Goal: Information Seeking & Learning: Learn about a topic

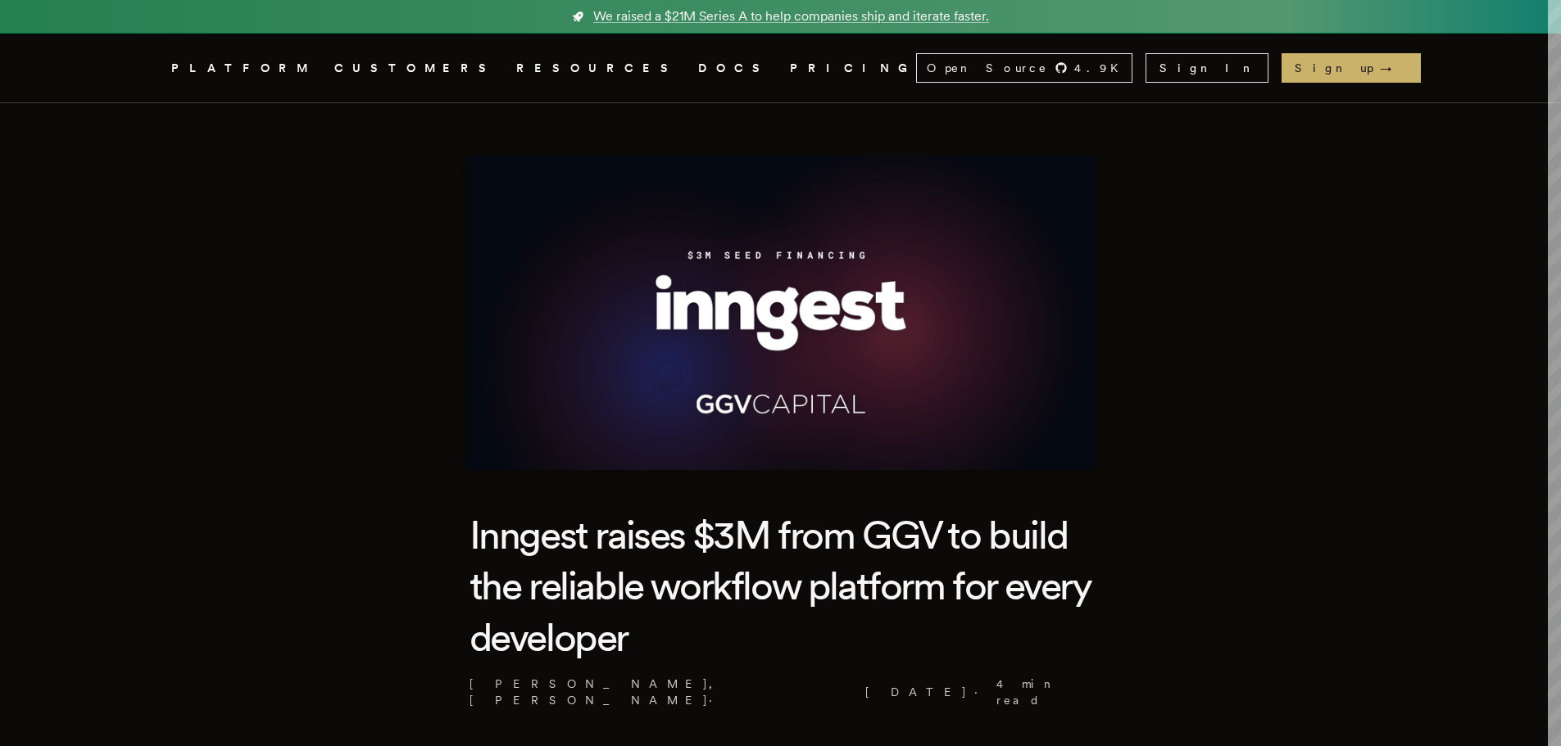
click at [905, 538] on h1 "Inngest raises $3M from GGV to build the reliable workflow platform for every d…" at bounding box center [780, 586] width 623 height 153
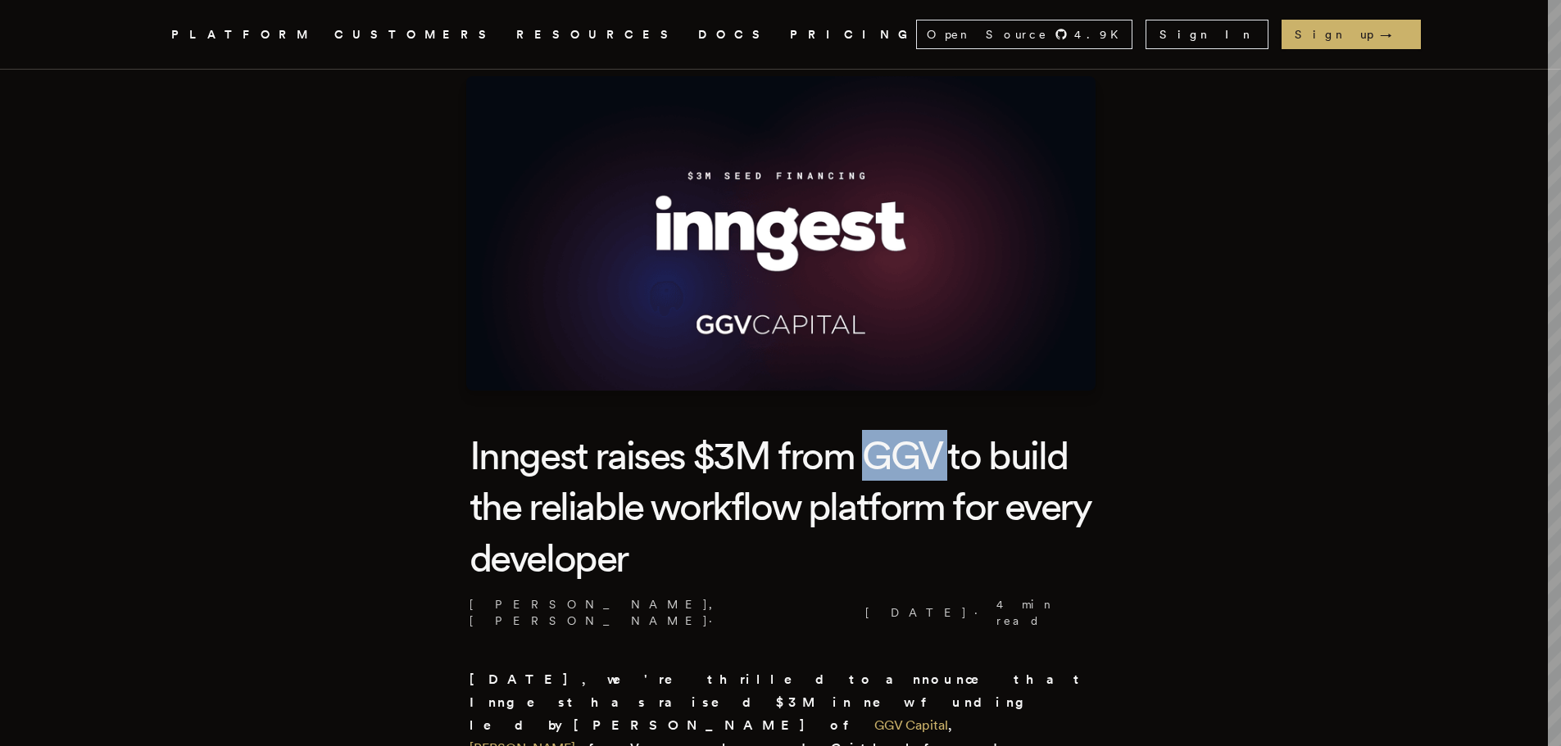
scroll to position [164, 0]
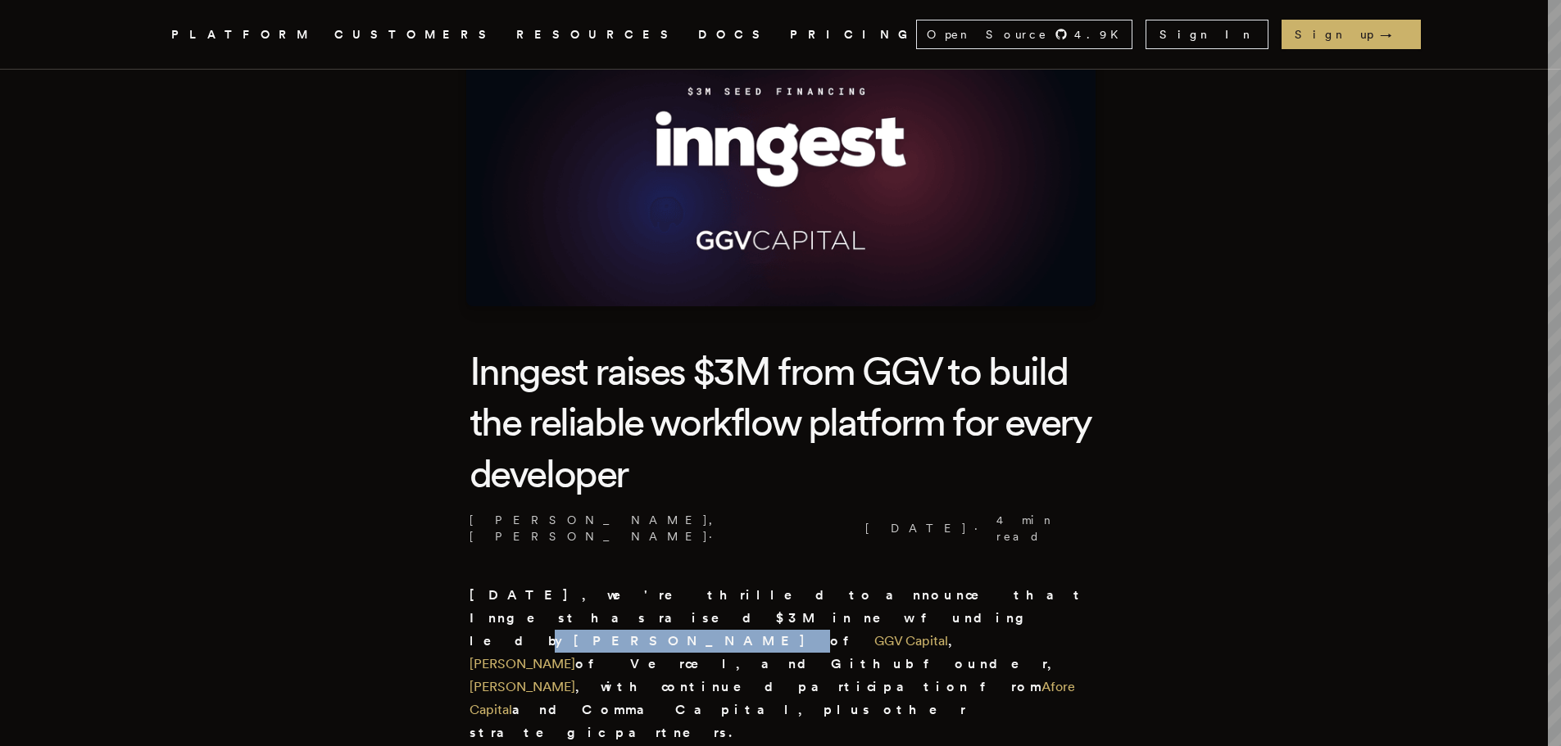
drag, startPoint x: 974, startPoint y: 579, endPoint x: 1081, endPoint y: 582, distance: 107.4
click at [1081, 587] on strong "[DATE], we're thrilled to announce that Inngest has raised $3M in new funding l…" at bounding box center [777, 663] width 616 height 153
click at [888, 379] on h1 "Inngest raises $3M from GGV to build the reliable workflow platform for every d…" at bounding box center [780, 422] width 623 height 153
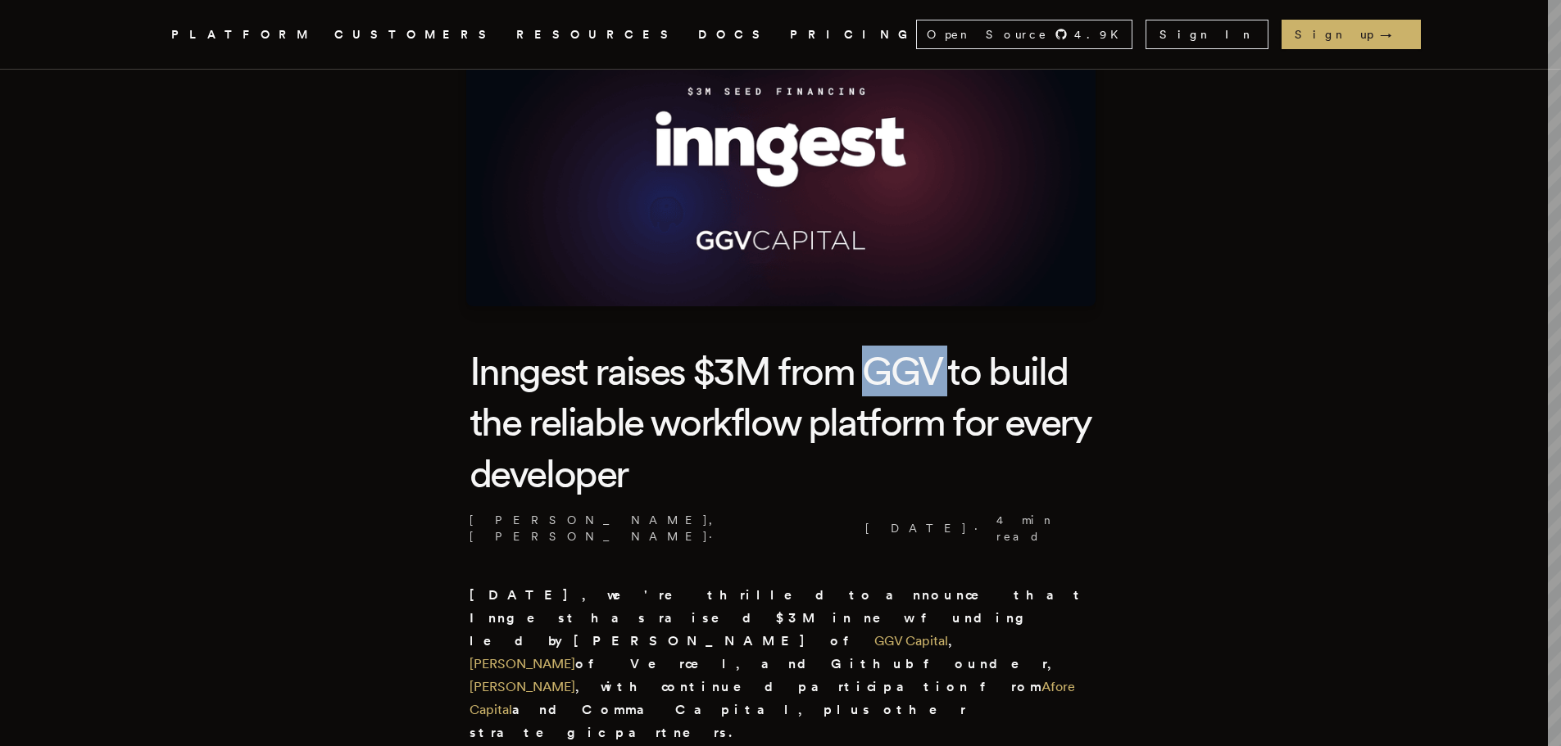
click at [888, 379] on h1 "Inngest raises $3M from GGV to build the reliable workflow platform for every d…" at bounding box center [780, 422] width 623 height 153
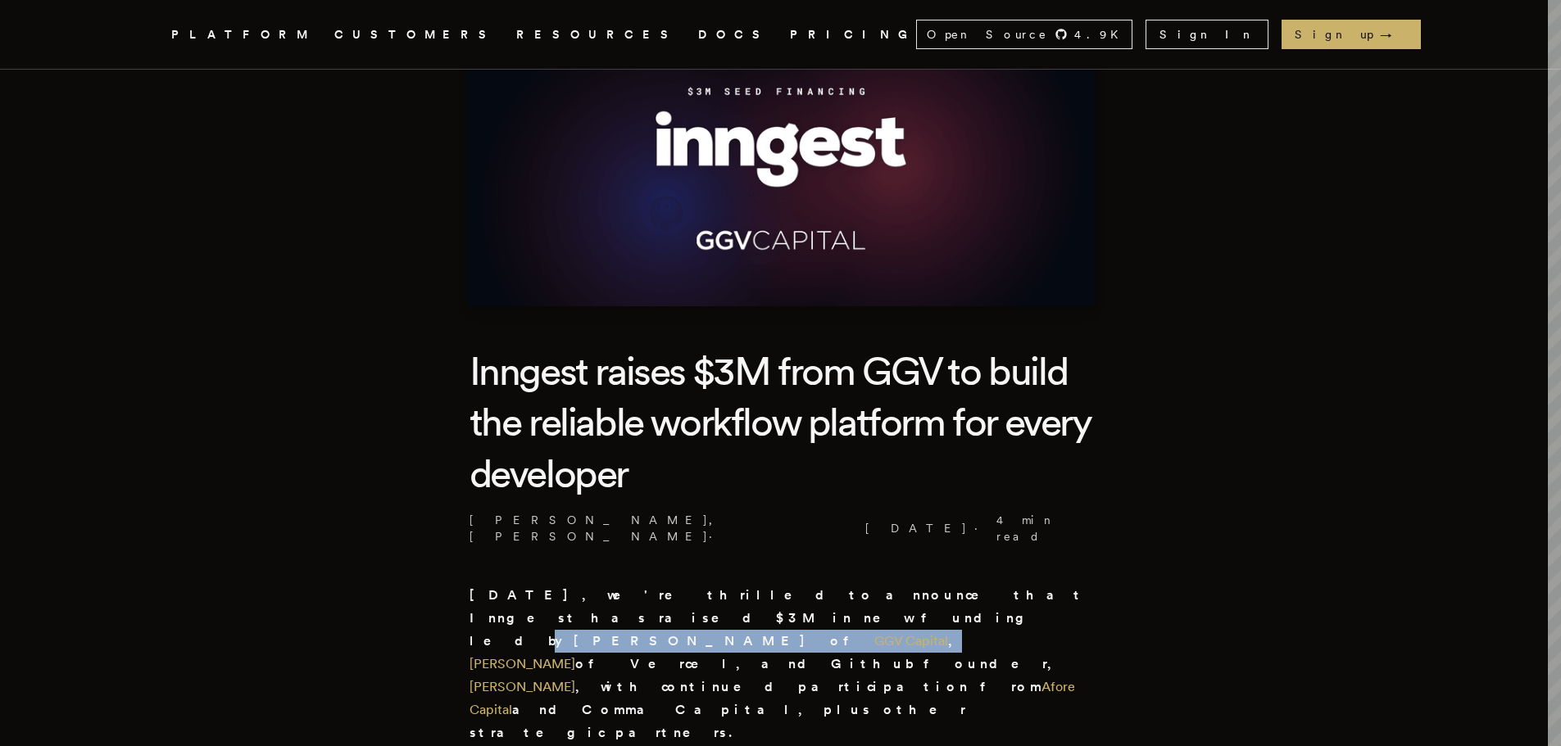
drag, startPoint x: 976, startPoint y: 576, endPoint x: 552, endPoint y: 597, distance: 424.1
click at [552, 597] on strong "[DATE], we're thrilled to announce that Inngest has raised $3M in new funding l…" at bounding box center [777, 663] width 616 height 153
click at [1019, 587] on strong "[DATE], we're thrilled to announce that Inngest has raised $3M in new funding l…" at bounding box center [777, 663] width 616 height 153
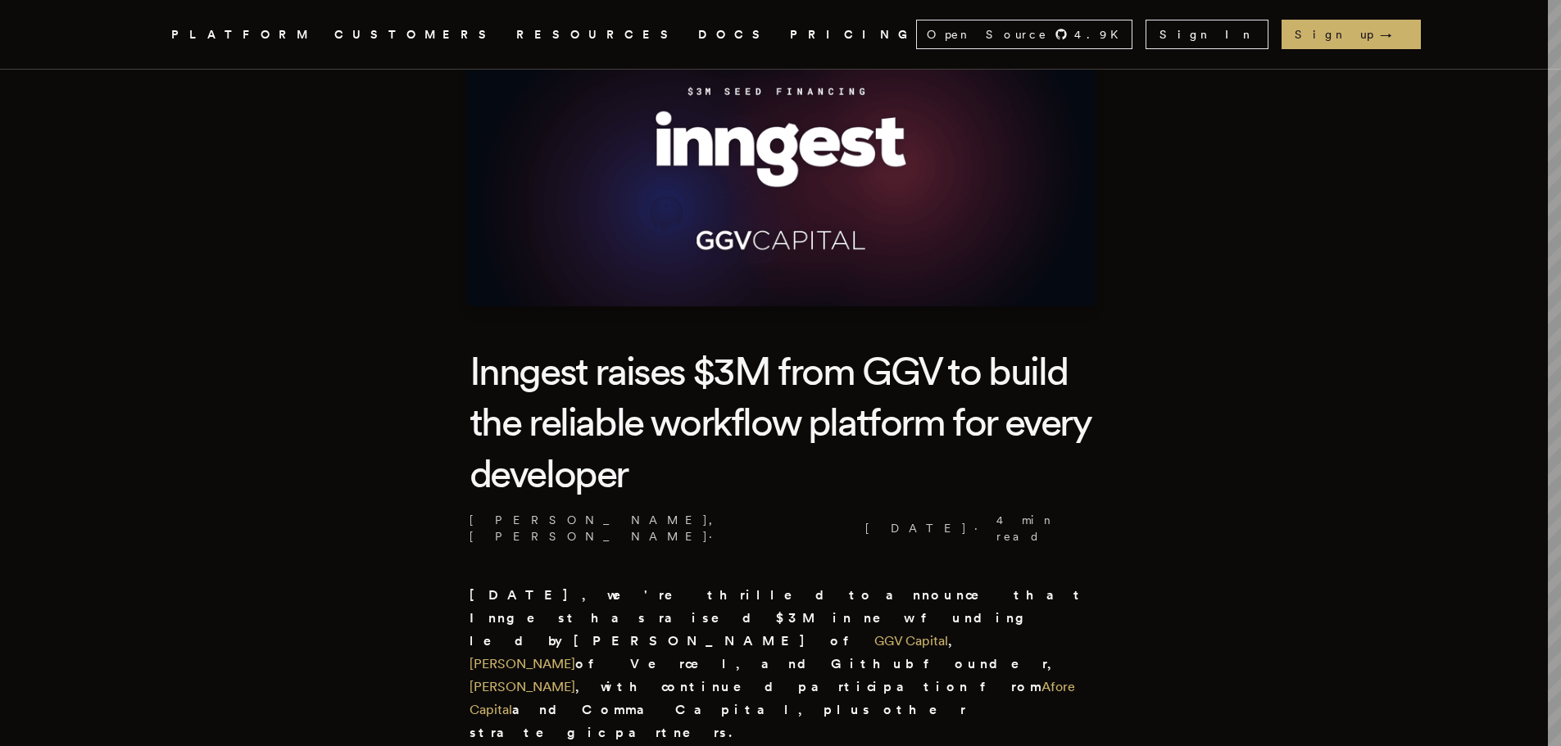
click at [871, 379] on h1 "Inngest raises $3M from GGV to build the reliable workflow platform for every d…" at bounding box center [780, 422] width 623 height 153
click at [873, 379] on h1 "Inngest raises $3M from GGV to build the reliable workflow platform for every d…" at bounding box center [780, 422] width 623 height 153
drag, startPoint x: 974, startPoint y: 577, endPoint x: 1068, endPoint y: 579, distance: 94.3
click at [1068, 587] on strong "[DATE], we're thrilled to announce that Inngest has raised $3M in new funding l…" at bounding box center [777, 663] width 616 height 153
click at [698, 603] on strong "[DATE], we're thrilled to announce that Inngest has raised $3M in new funding l…" at bounding box center [777, 663] width 616 height 153
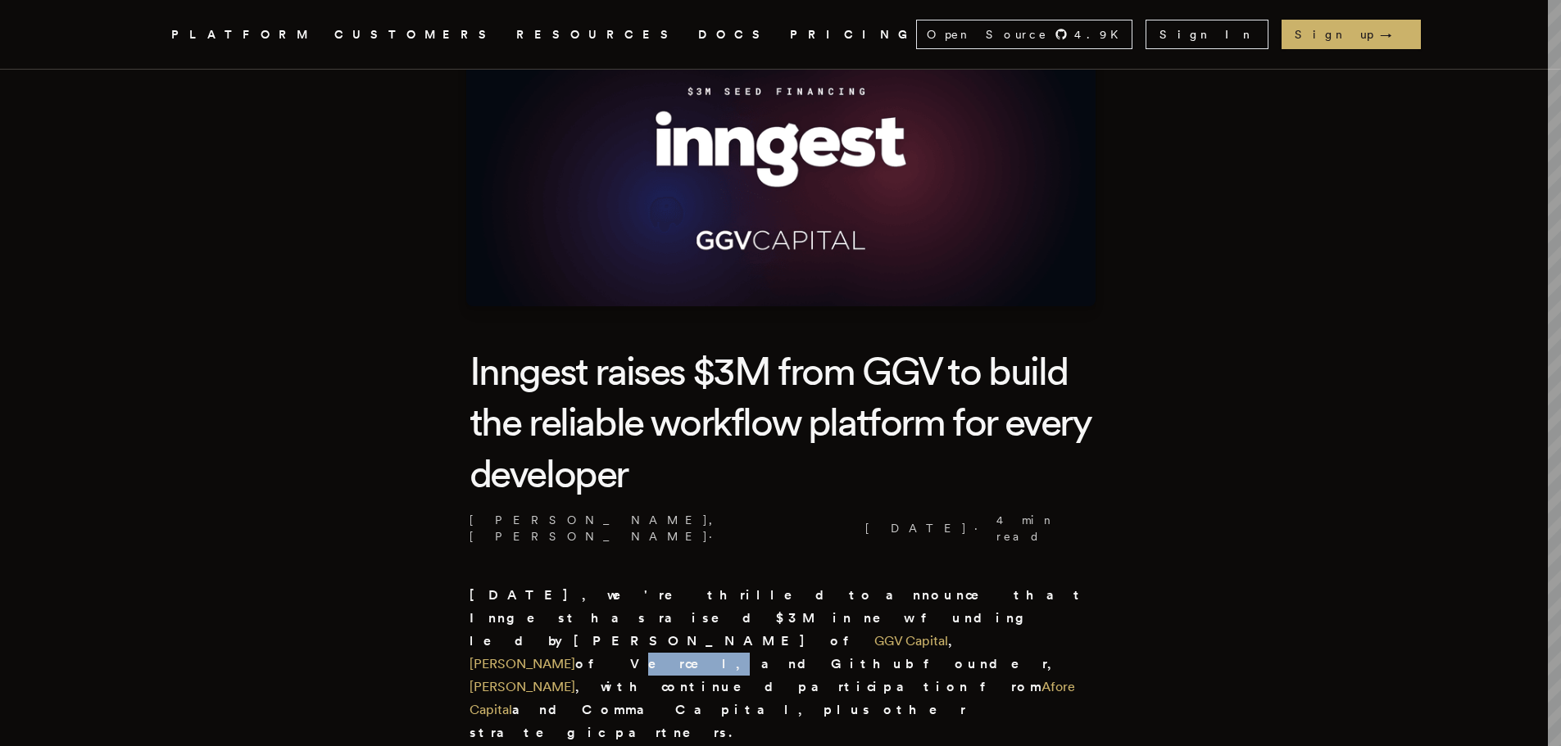
click at [699, 603] on strong "[DATE], we're thrilled to announce that Inngest has raised $3M in new funding l…" at bounding box center [777, 663] width 616 height 153
drag, startPoint x: 746, startPoint y: 599, endPoint x: 832, endPoint y: 596, distance: 86.1
click at [832, 596] on strong "[DATE], we're thrilled to announce that Inngest has raised $3M in new funding l…" at bounding box center [777, 663] width 616 height 153
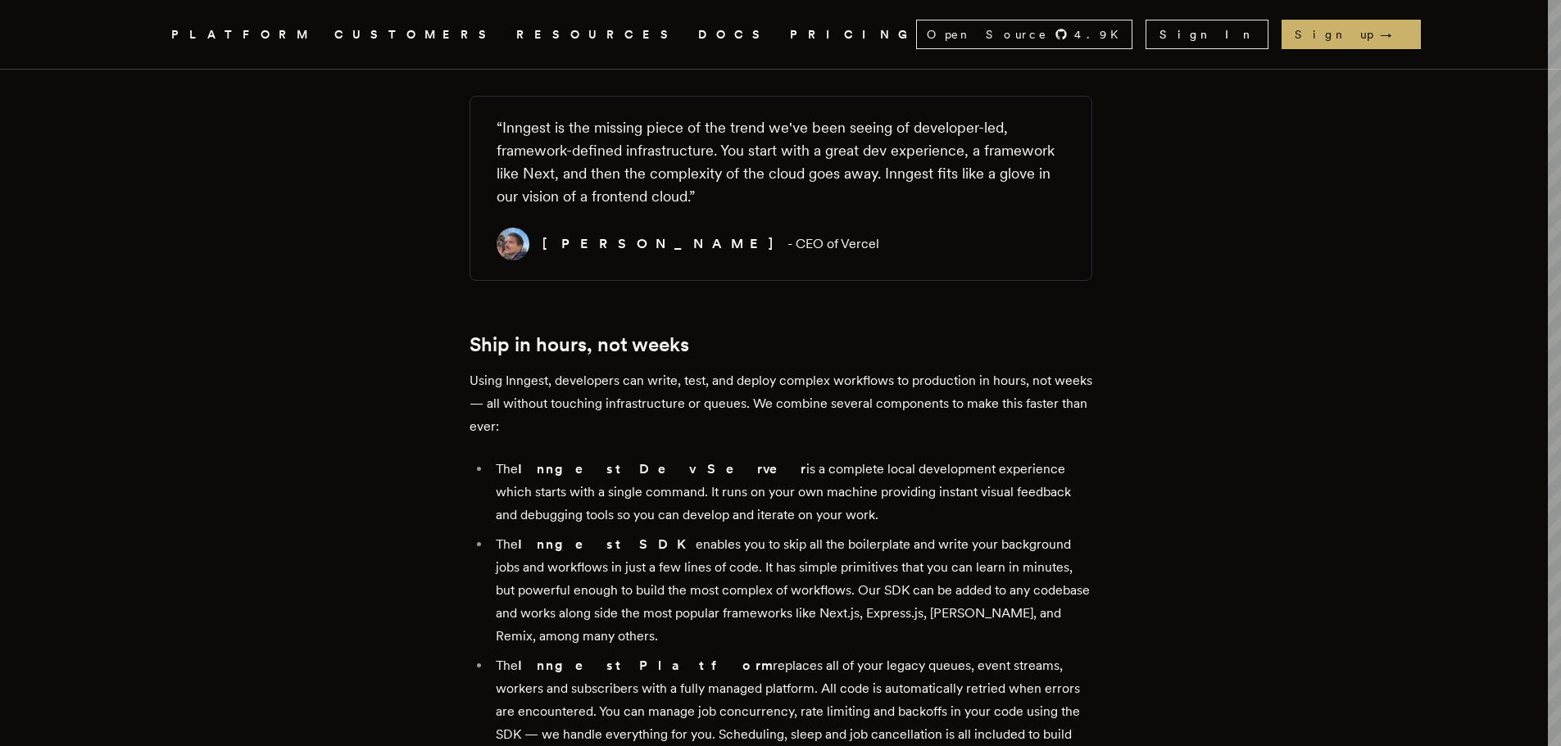
scroll to position [1065, 0]
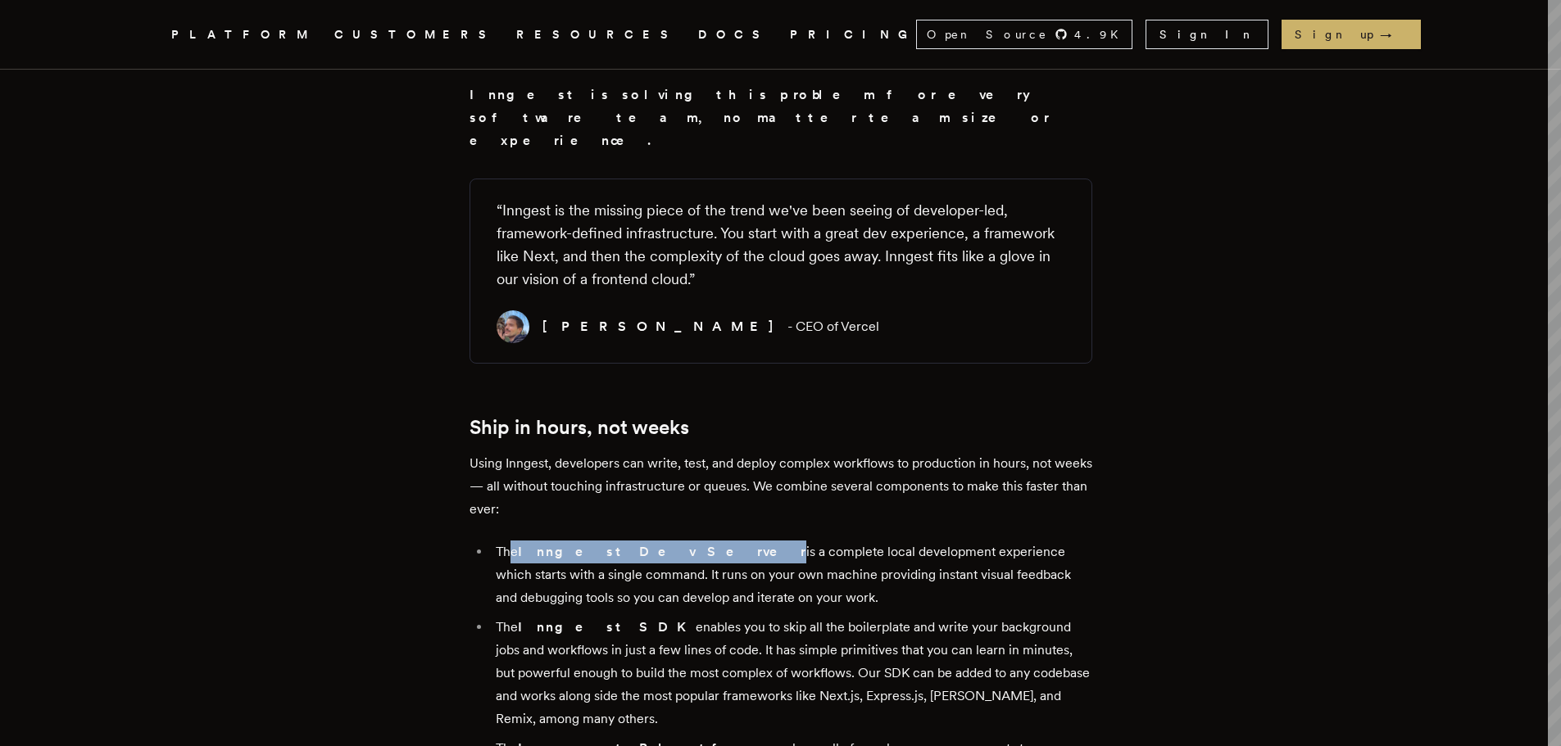
drag, startPoint x: 519, startPoint y: 393, endPoint x: 642, endPoint y: 396, distance: 122.9
click at [642, 541] on li "The Inngest Dev Server is a complete local development experience which starts …" at bounding box center [791, 575] width 601 height 69
click at [481, 452] on p "Using Inngest, developers can write, test, and deploy complex workflows to prod…" at bounding box center [780, 486] width 623 height 69
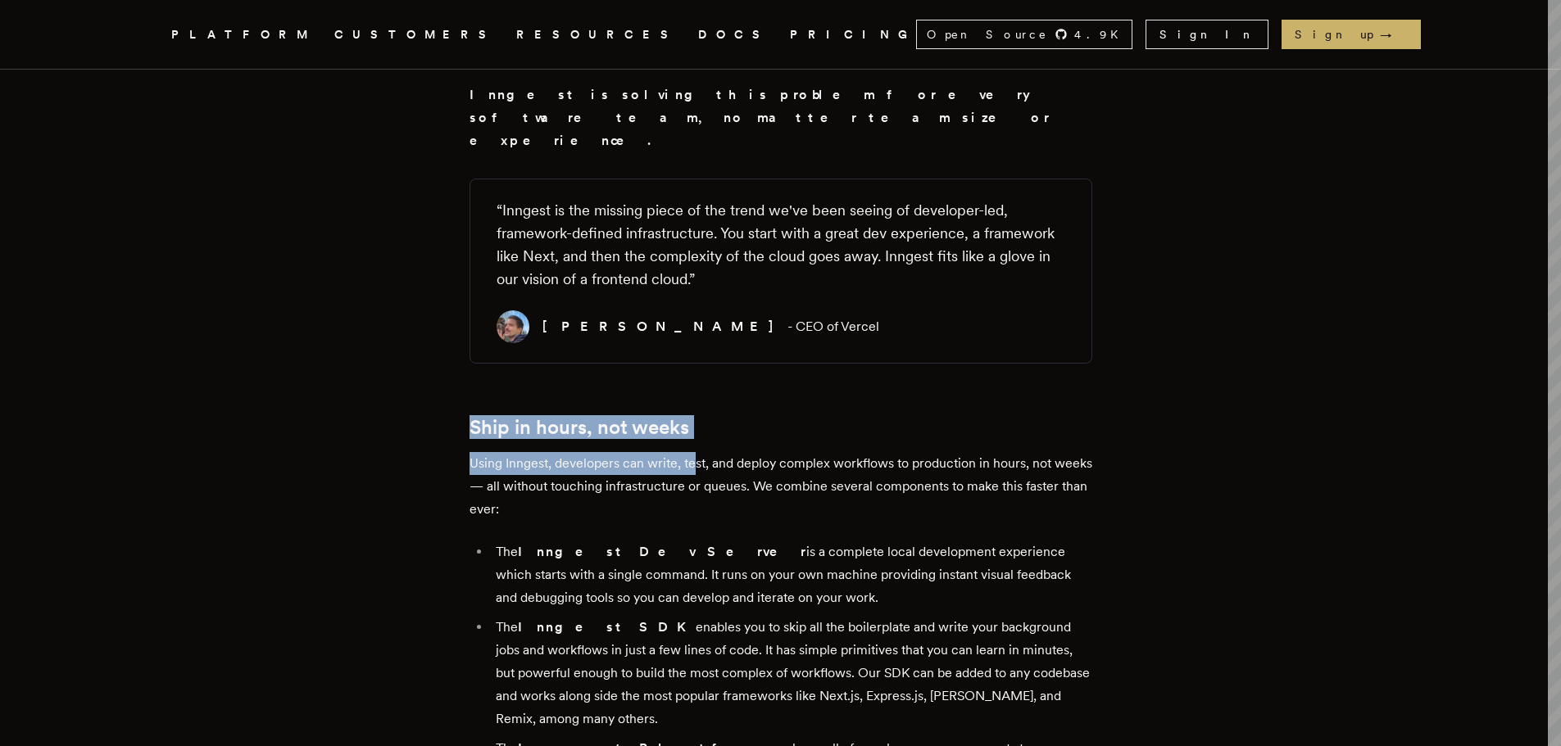
drag, startPoint x: 480, startPoint y: 275, endPoint x: 701, endPoint y: 291, distance: 220.9
click at [701, 291] on div "[DATE], we're thrilled to announce that Inngest has raised $3M in new funding l…" at bounding box center [780, 589] width 623 height 1812
drag, startPoint x: 662, startPoint y: 279, endPoint x: 672, endPoint y: 279, distance: 9.9
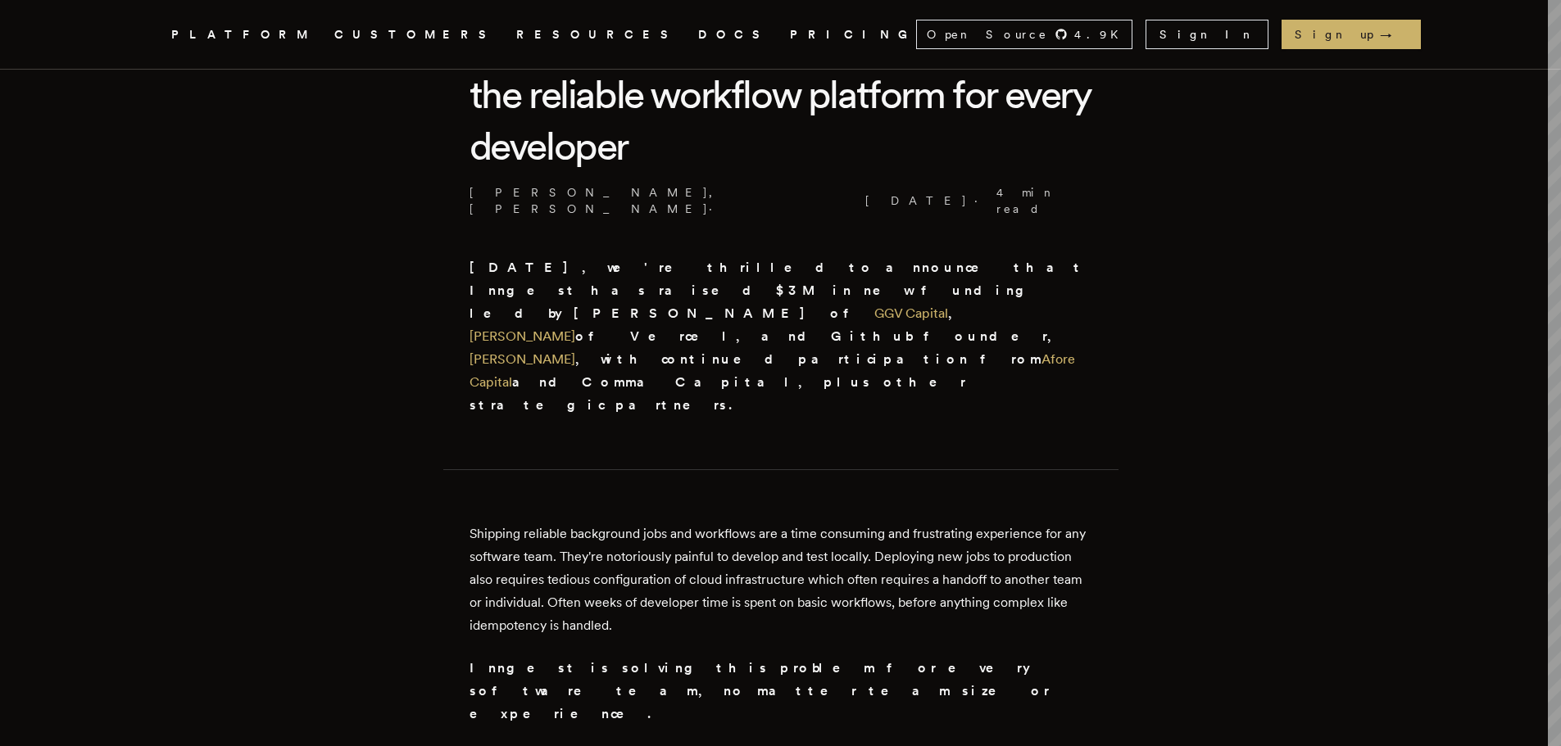
scroll to position [0, 0]
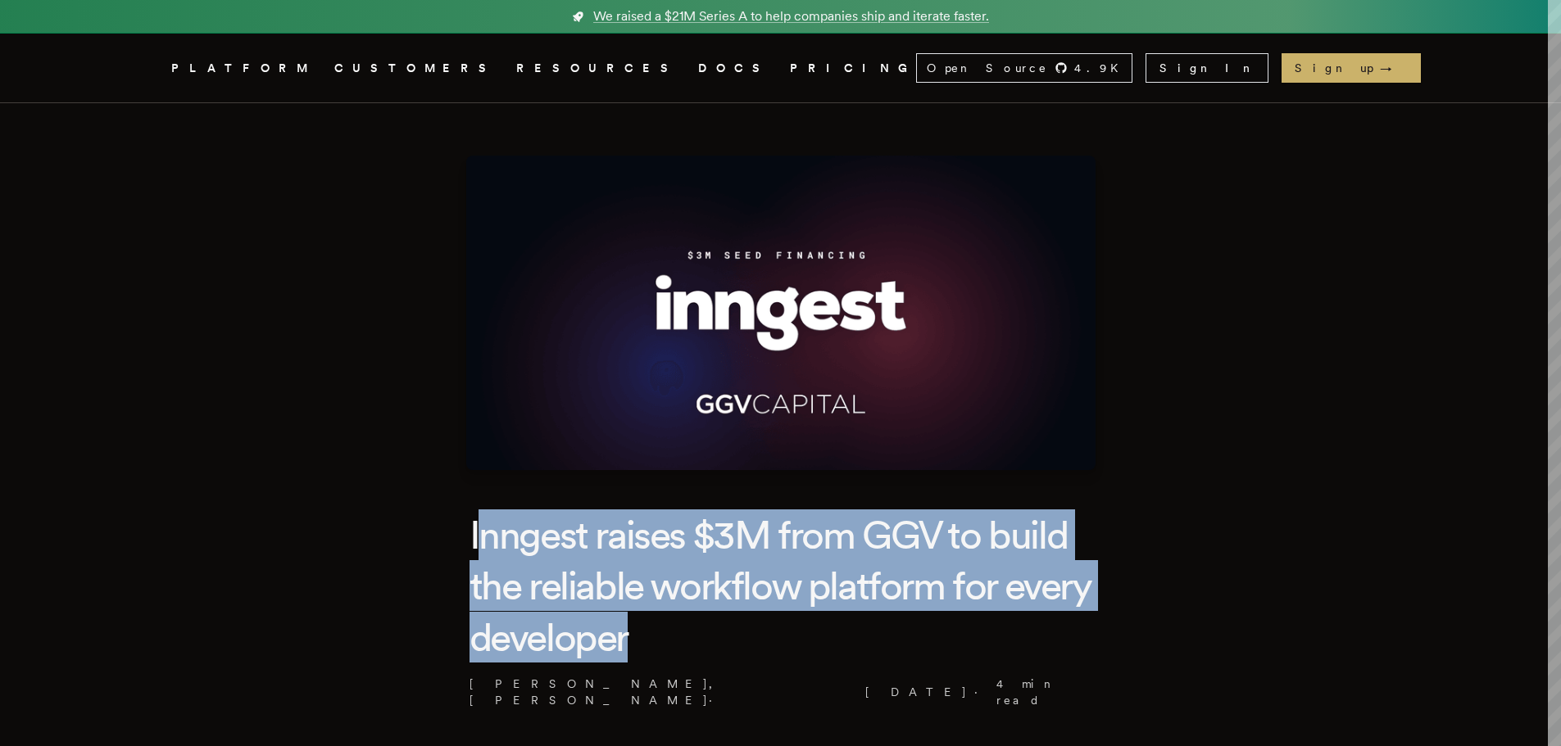
drag, startPoint x: 484, startPoint y: 517, endPoint x: 759, endPoint y: 651, distance: 305.2
click at [759, 651] on h1 "Inngest raises $3M from GGV to build the reliable workflow platform for every d…" at bounding box center [780, 586] width 623 height 153
click at [492, 538] on h1 "Inngest raises $3M from GGV to build the reliable workflow platform for every d…" at bounding box center [780, 586] width 623 height 153
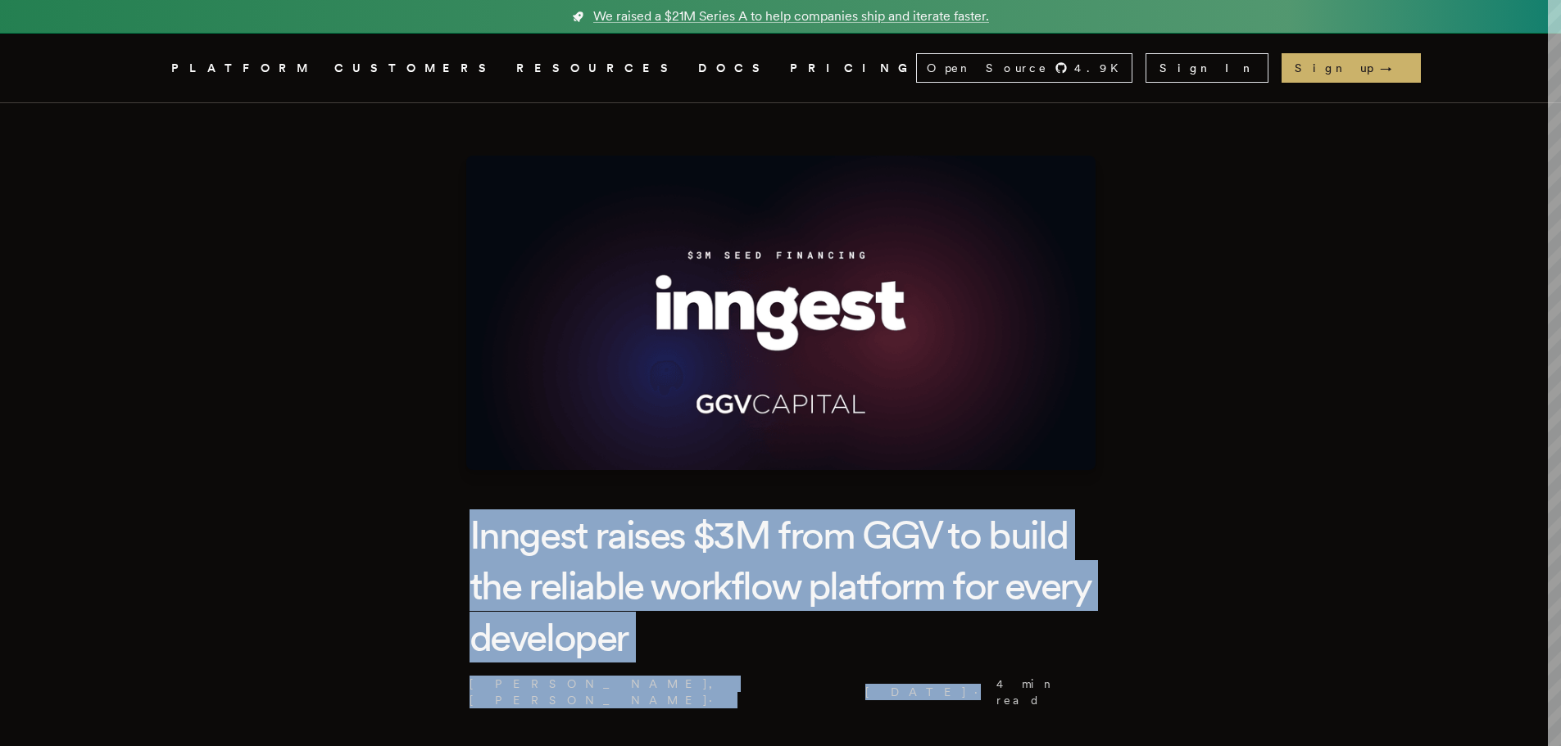
drag, startPoint x: 472, startPoint y: 528, endPoint x: 742, endPoint y: 664, distance: 302.3
copy header "Inngest raises $3M from GGV to build the reliable workflow platform for every d…"
click at [585, 556] on h1 "Inngest raises $3M from GGV to build the reliable workflow platform for every d…" at bounding box center [780, 586] width 623 height 153
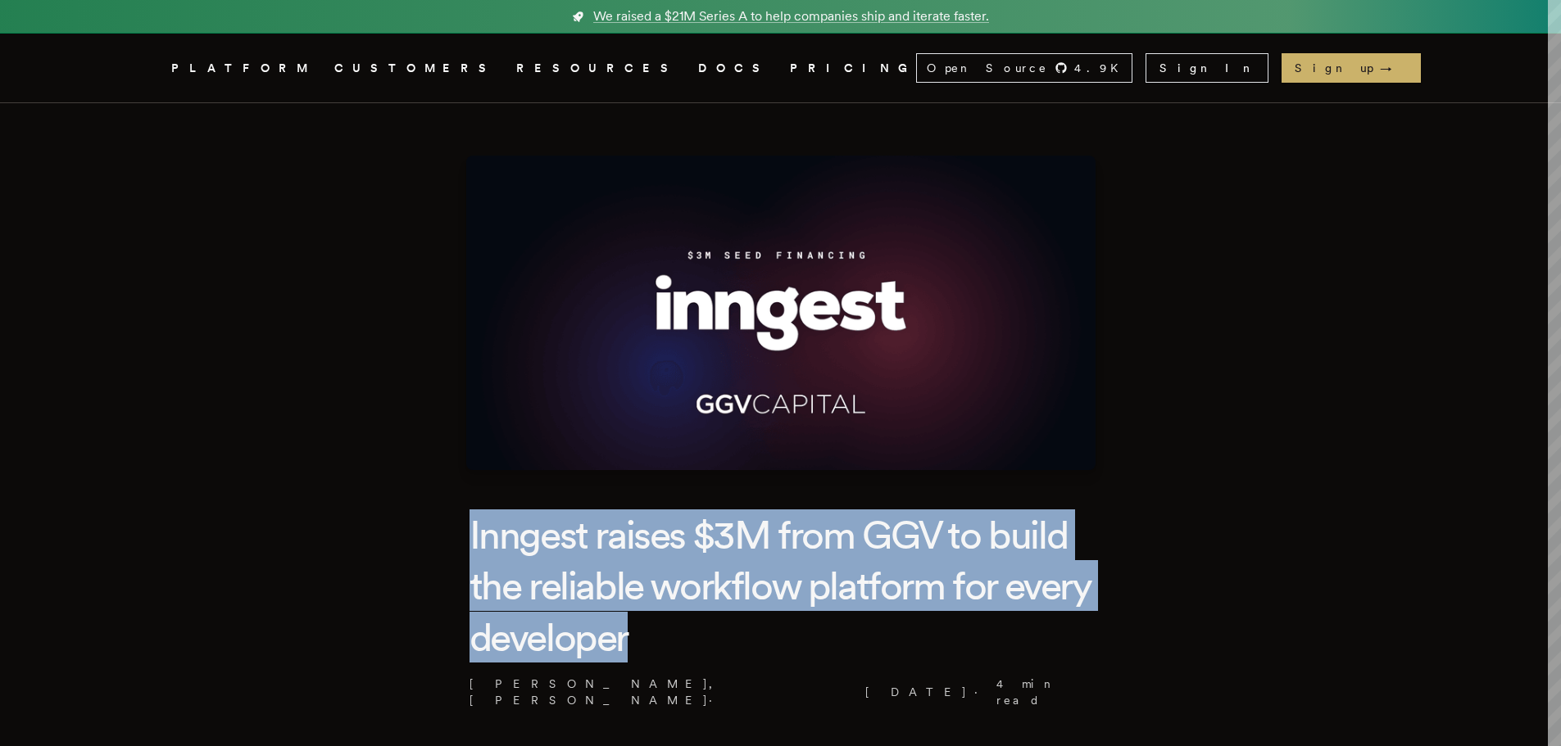
drag, startPoint x: 476, startPoint y: 533, endPoint x: 728, endPoint y: 633, distance: 271.4
click at [728, 633] on h1 "Inngest raises $3M from GGV to build the reliable workflow platform for every d…" at bounding box center [780, 586] width 623 height 153
copy h1 "Inngest raises $3M from GGV to build the reliable workflow platform for every d…"
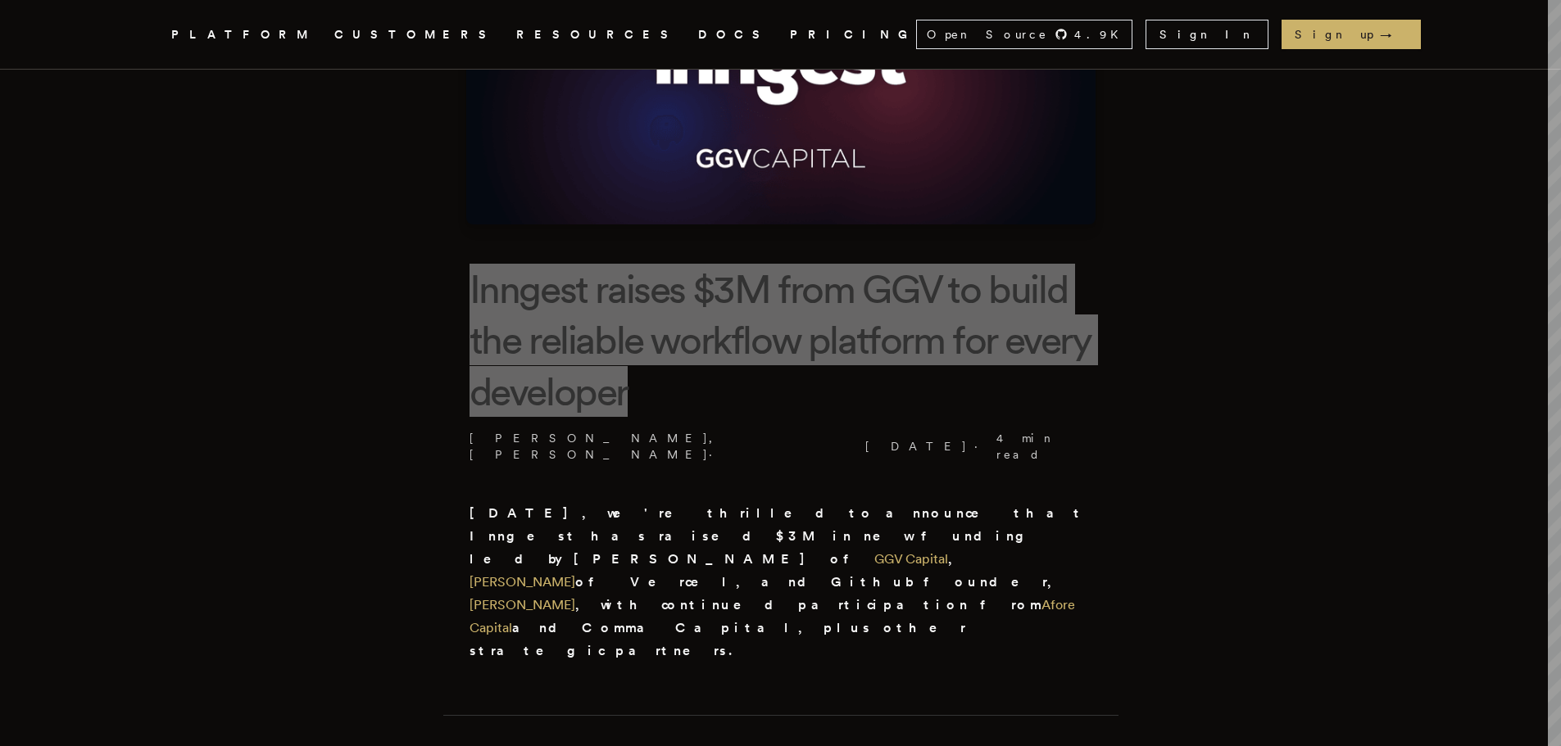
scroll to position [328, 0]
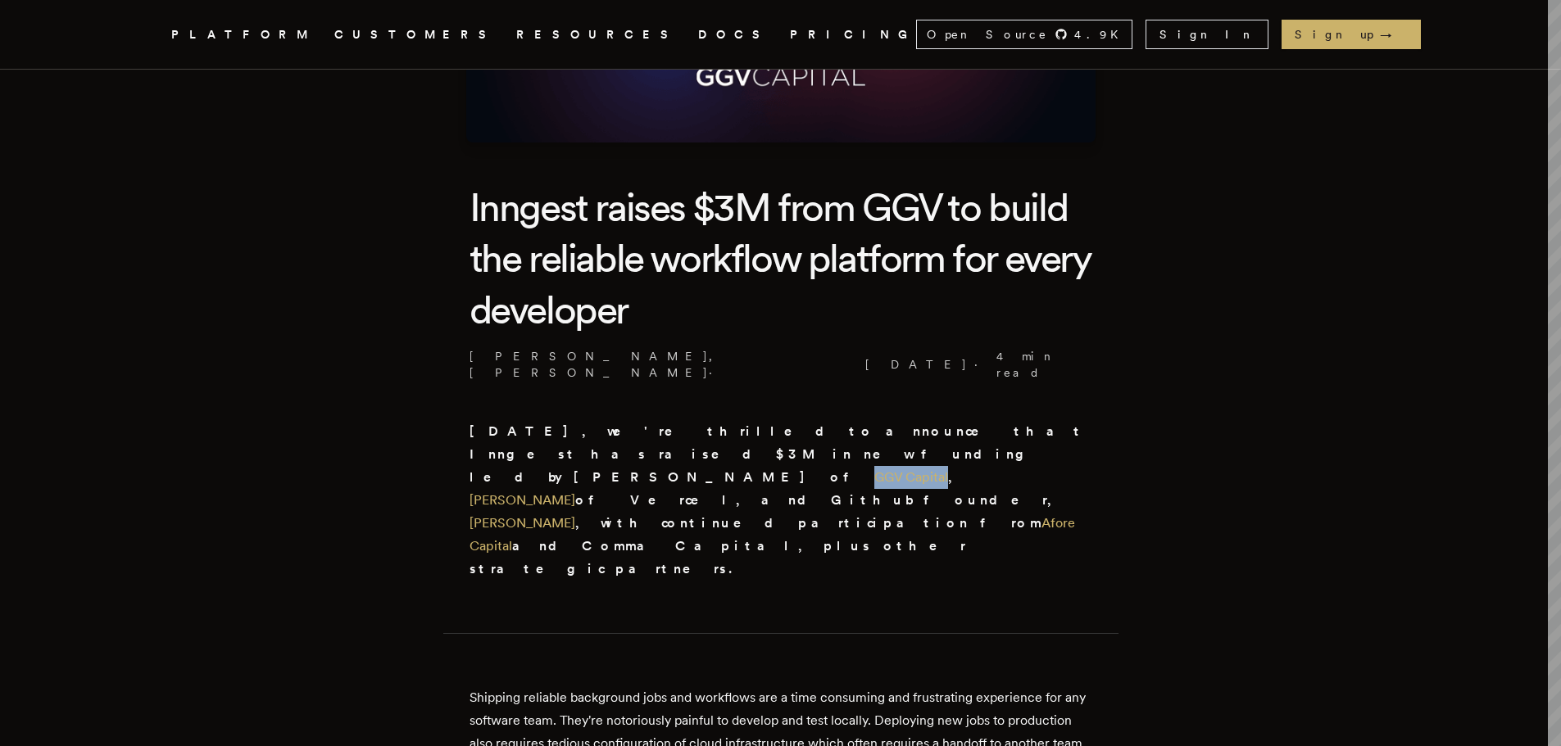
drag, startPoint x: 460, startPoint y: 439, endPoint x: 551, endPoint y: 444, distance: 91.1
click at [874, 469] on link "GGV Capital" at bounding box center [911, 477] width 74 height 16
drag, startPoint x: 969, startPoint y: 413, endPoint x: 943, endPoint y: 418, distance: 26.7
click at [1009, 445] on strong "[DATE], we're thrilled to announce that Inngest has raised $3M in new funding l…" at bounding box center [777, 500] width 616 height 153
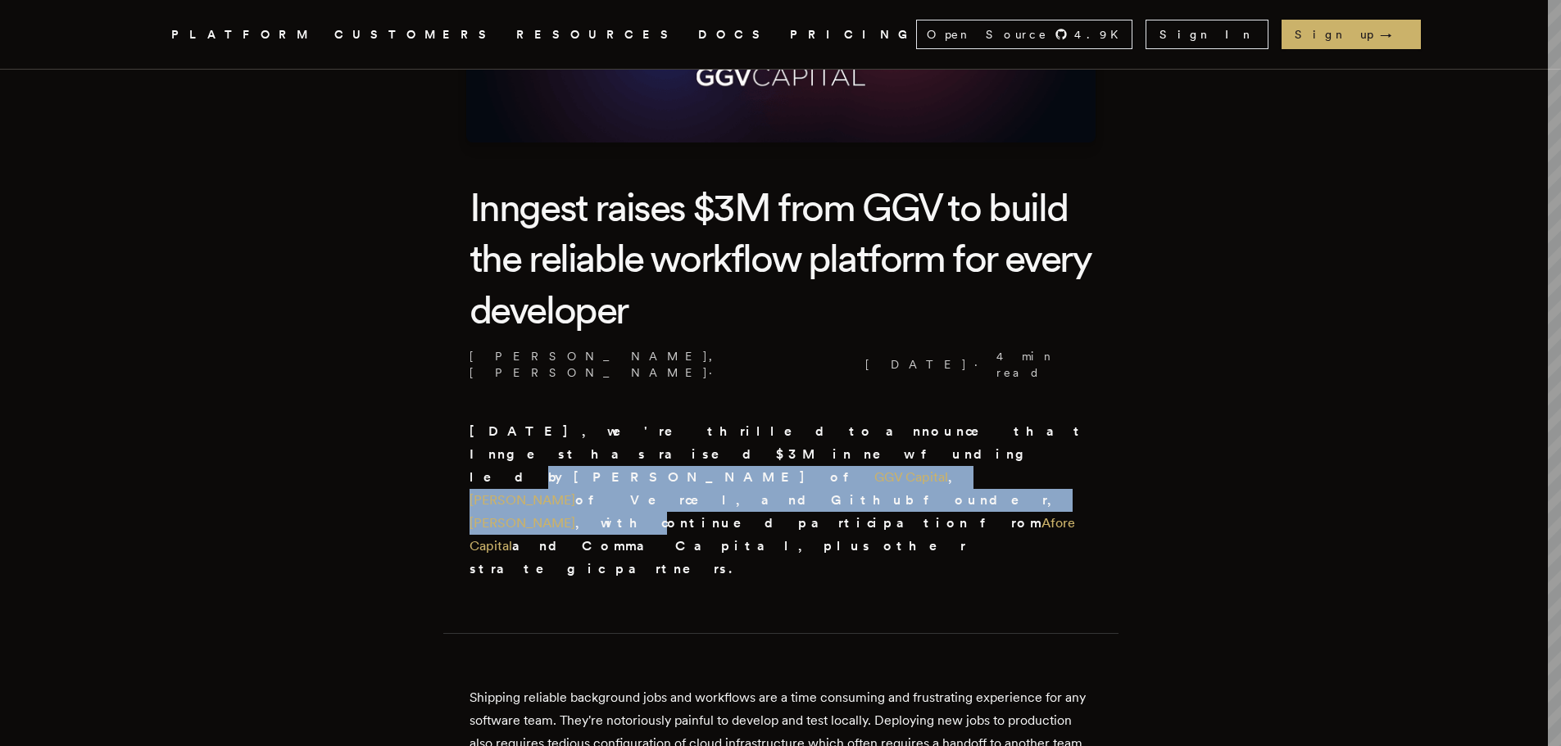
drag, startPoint x: 935, startPoint y: 415, endPoint x: 969, endPoint y: 467, distance: 62.7
click at [969, 467] on p "[DATE], we're thrilled to announce that Inngest has raised $3M in new funding l…" at bounding box center [780, 500] width 623 height 161
copy strong "led by [PERSON_NAME] of GGV Capital , [PERSON_NAME] of Vercel, and [PERSON_NAME…"
